Goal: Find specific page/section: Find specific page/section

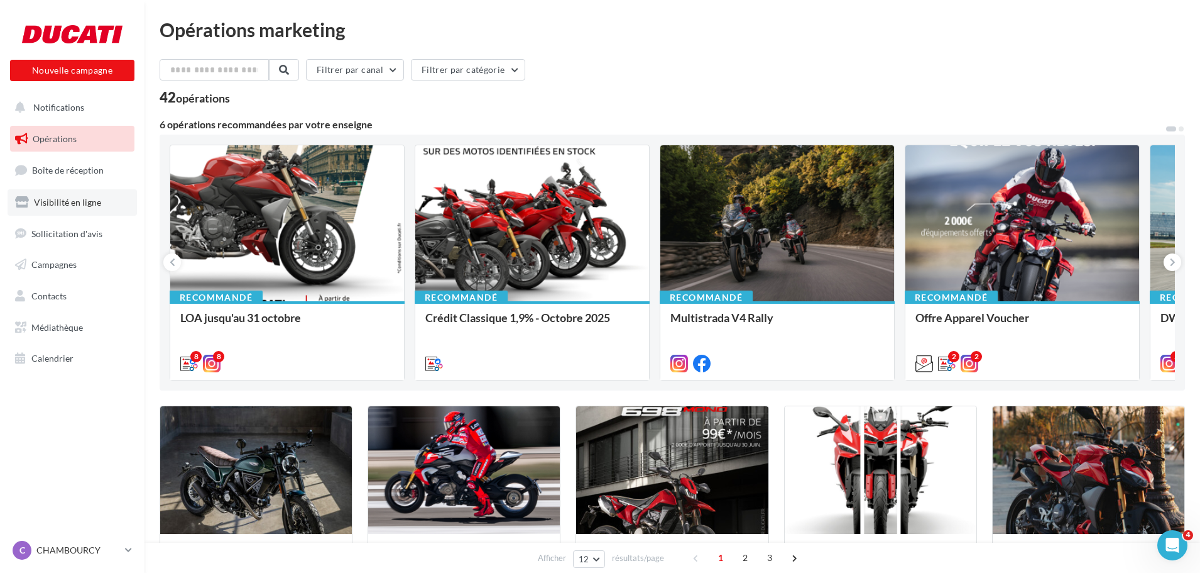
click at [65, 194] on link "Visibilité en ligne" at bounding box center [72, 202] width 129 height 26
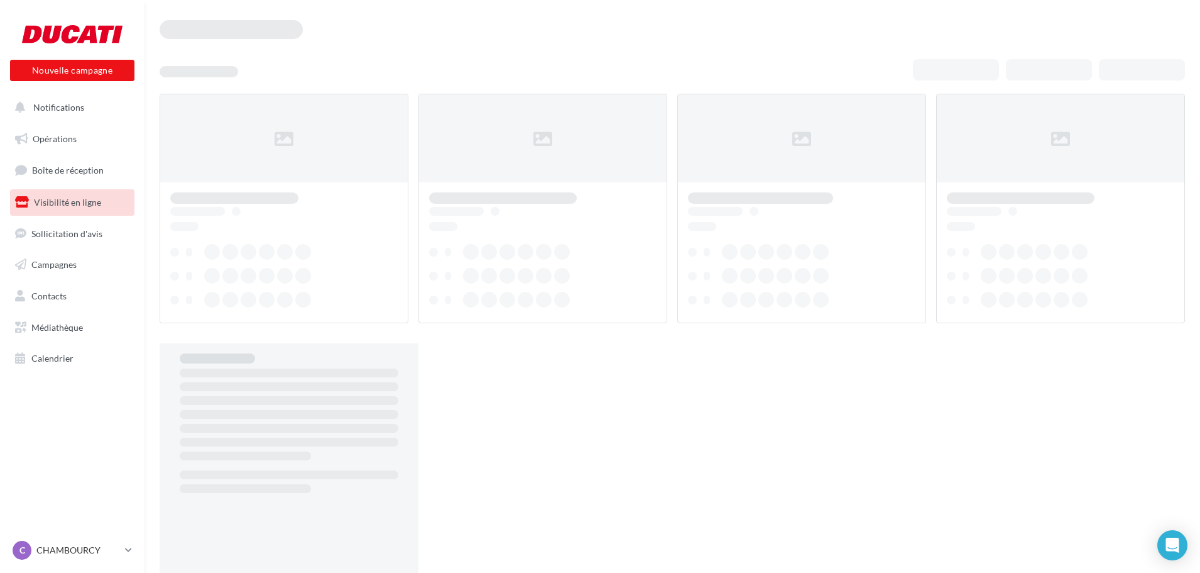
click at [70, 175] on span "Boîte de réception" at bounding box center [68, 170] width 72 height 11
